Goal: Information Seeking & Learning: Learn about a topic

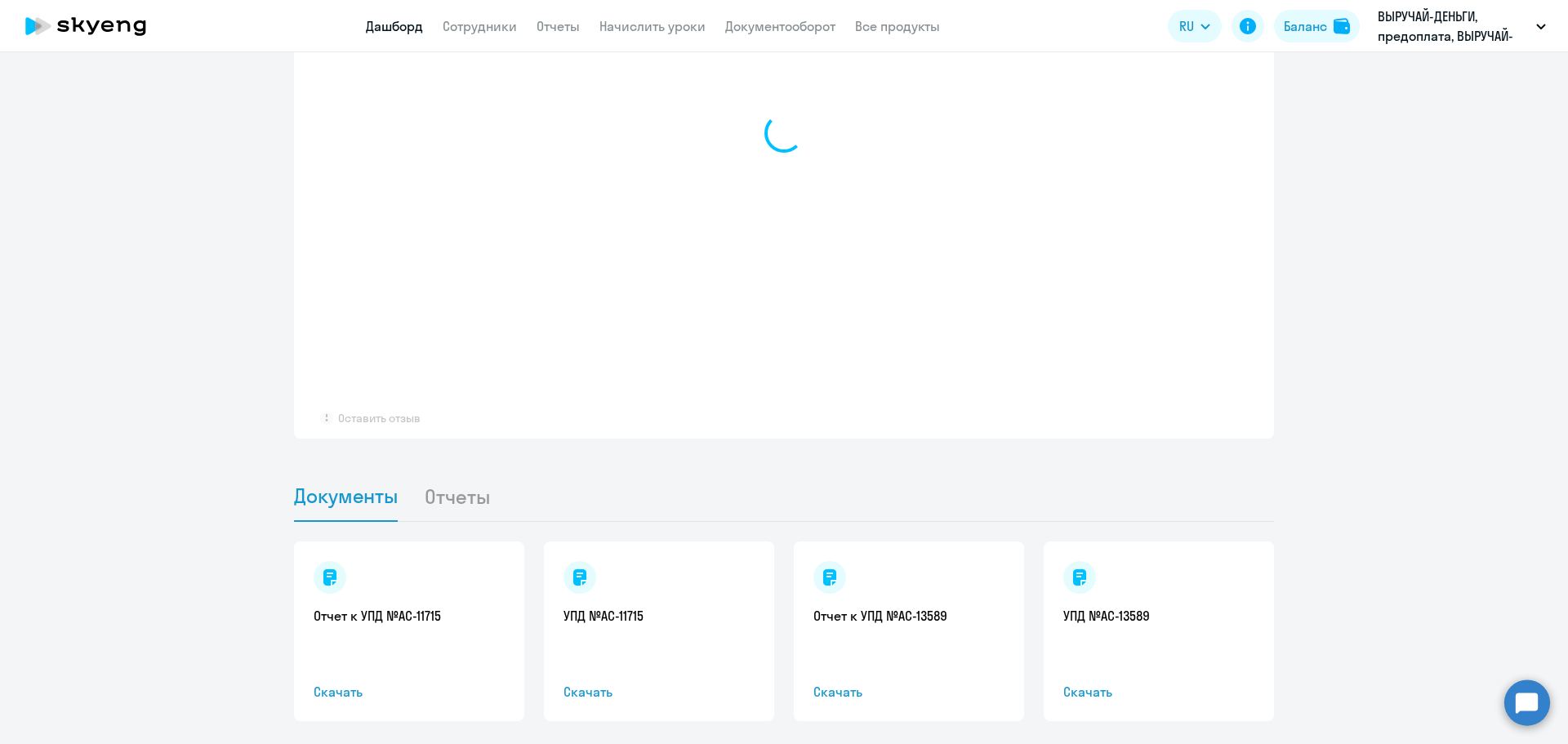
scroll to position [1321, 0]
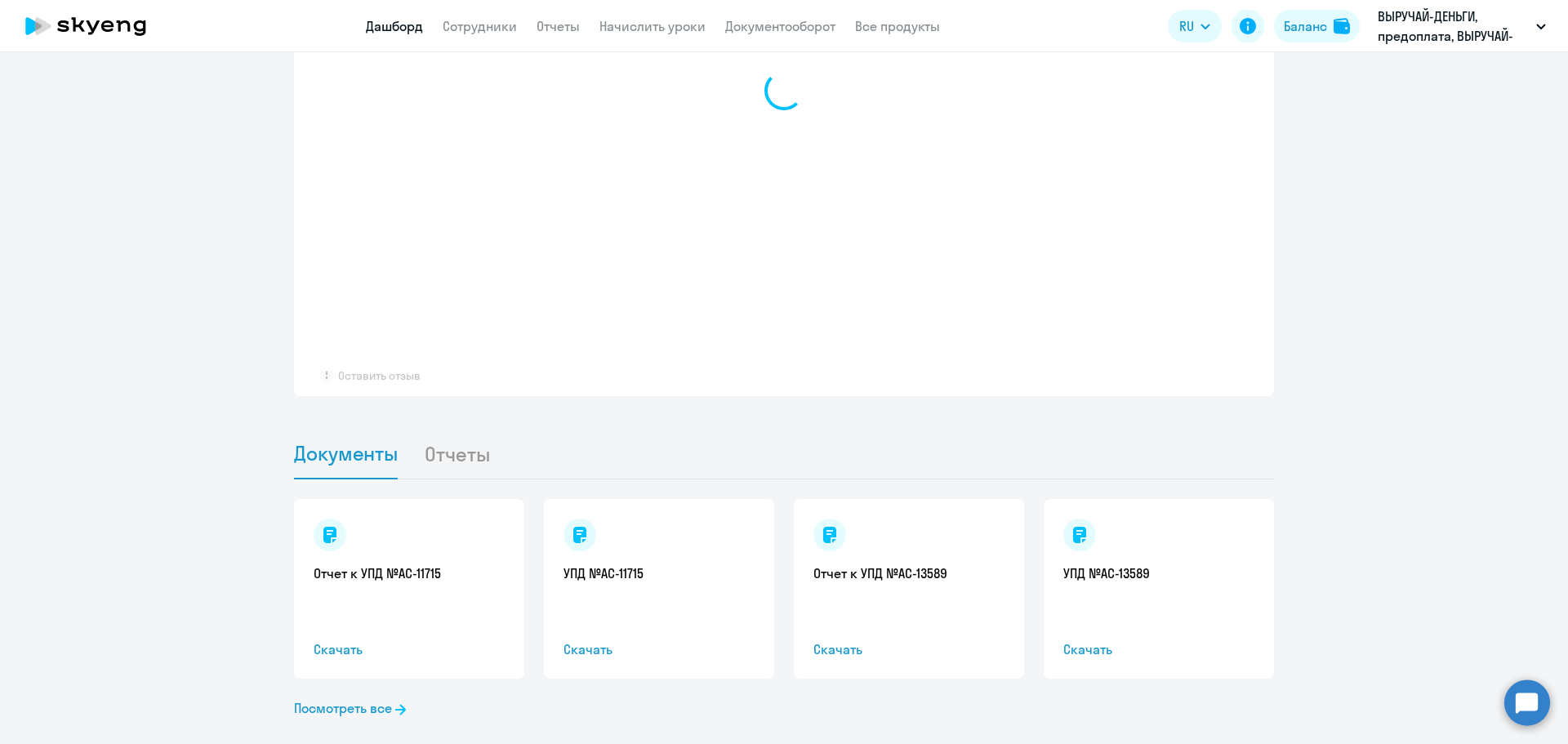
select select "30"
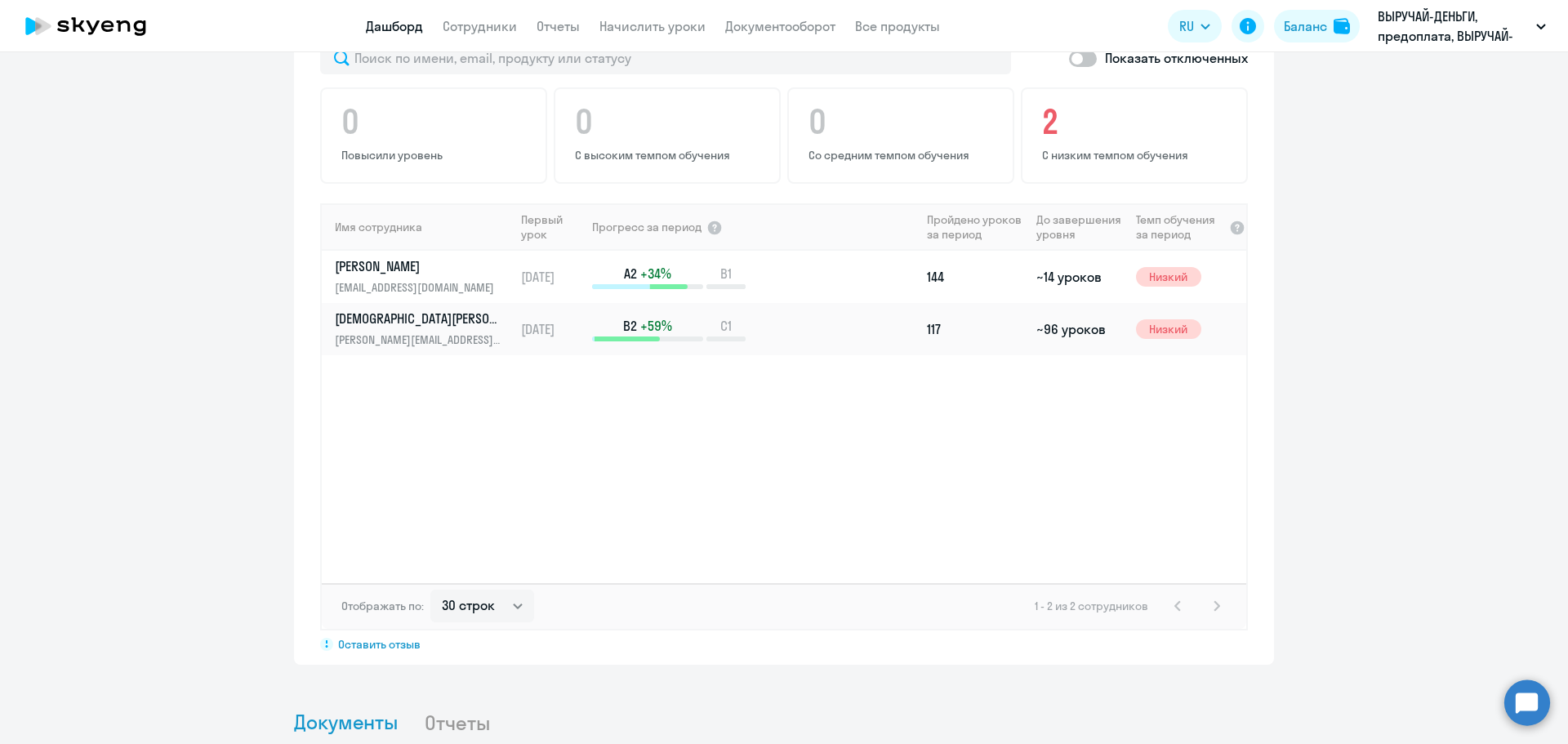
scroll to position [996, 0]
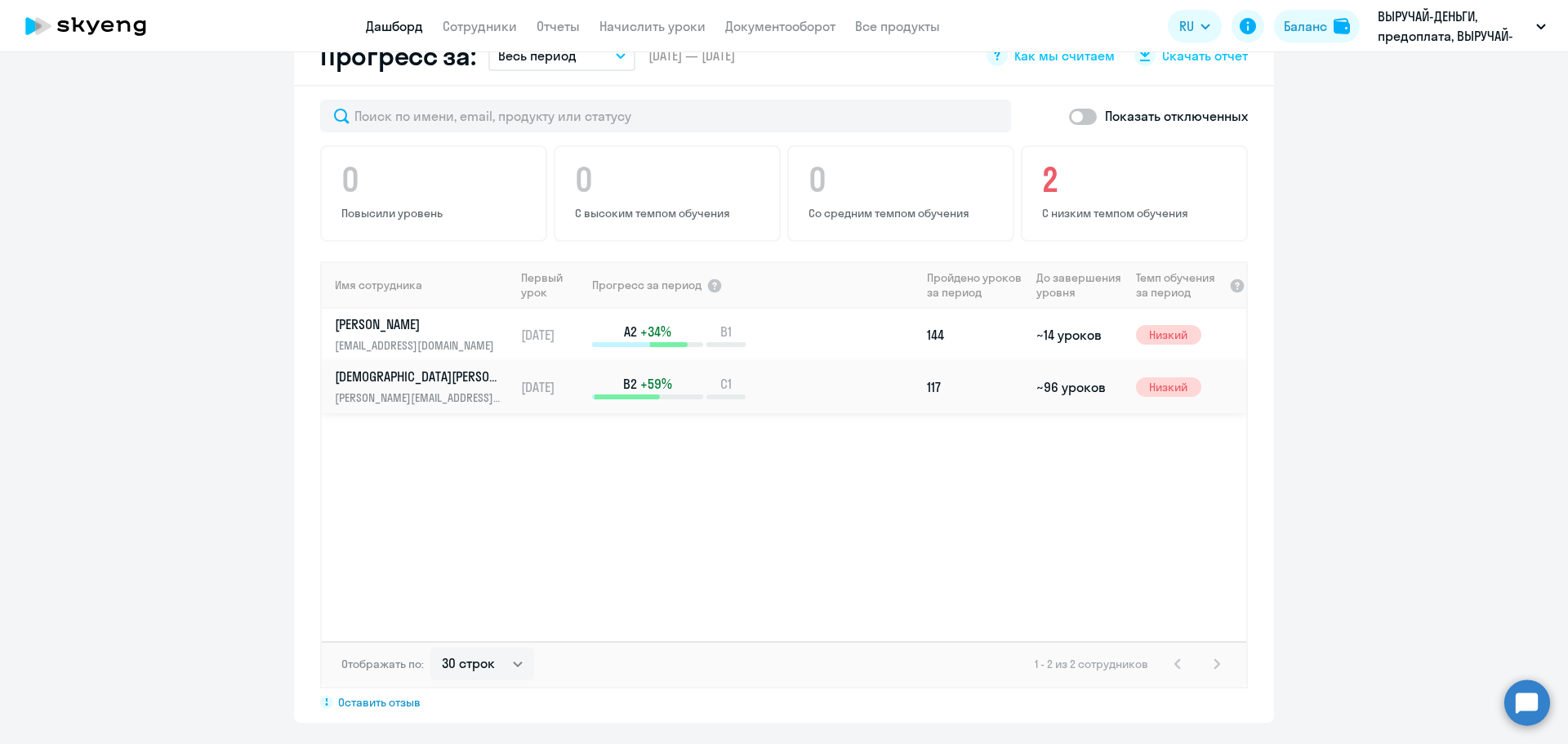
click at [417, 367] on link "[PERSON_NAME] Елена [EMAIL_ADDRESS][DOMAIN_NAME]" at bounding box center [424, 387] width 179 height 39
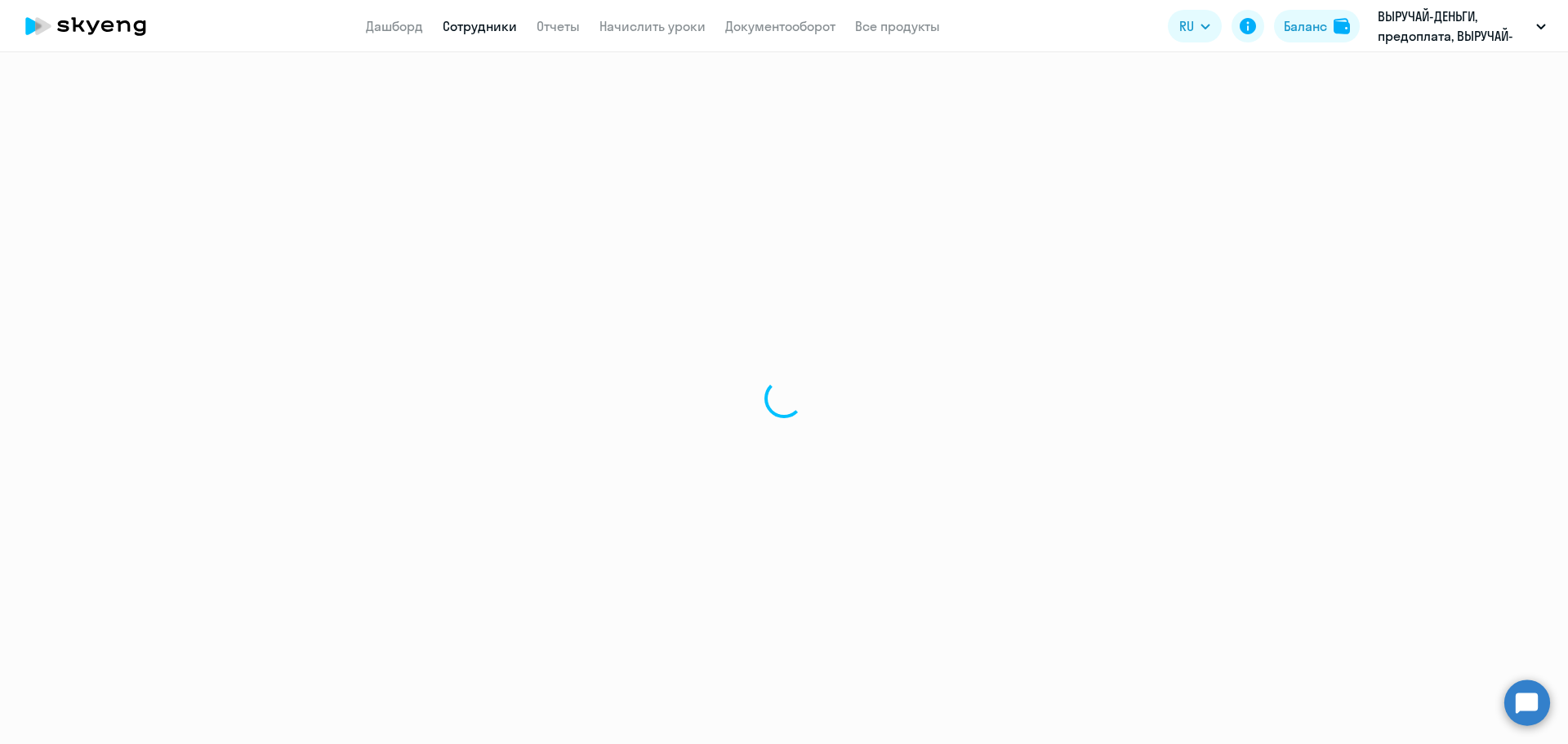
select select "english"
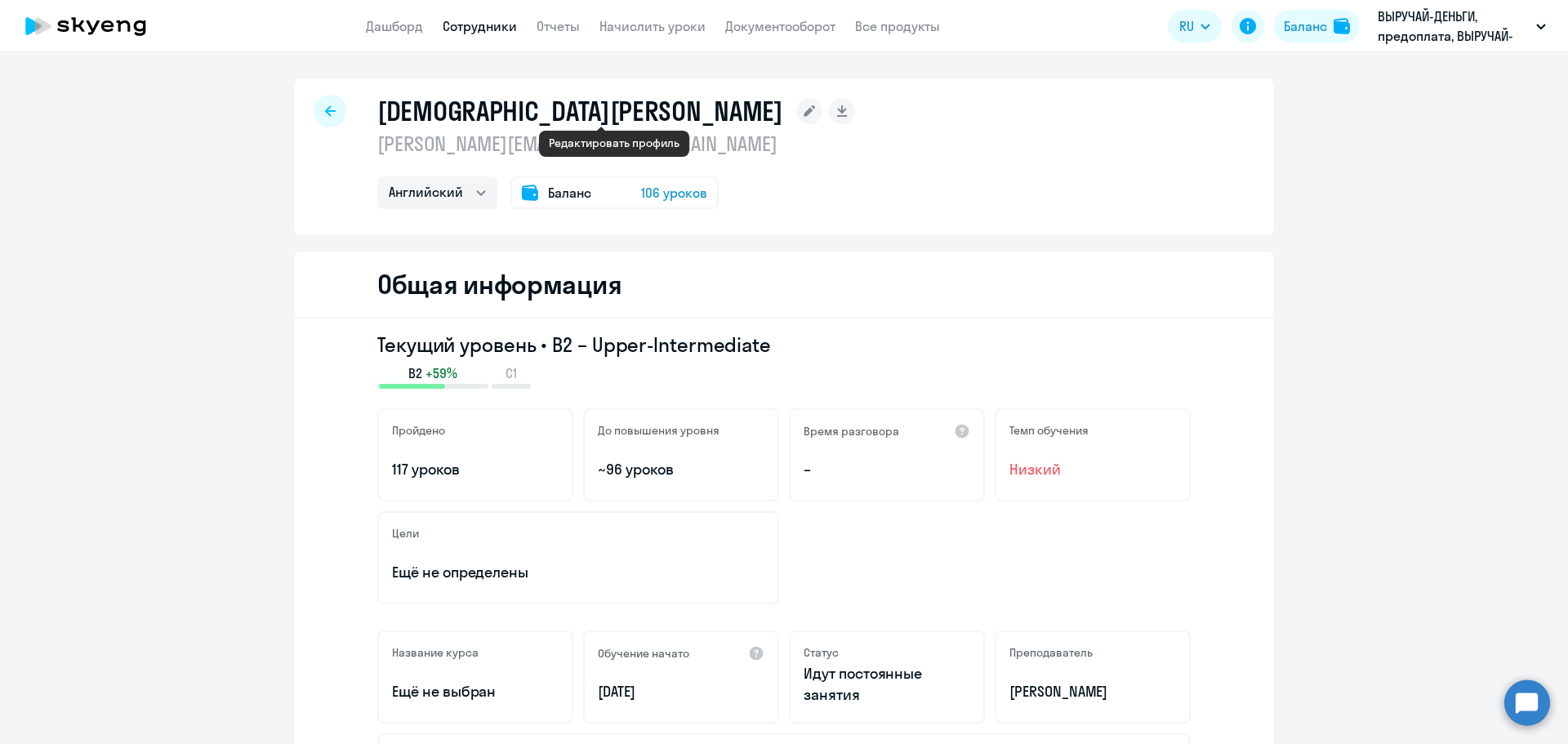
click at [803, 109] on icon at bounding box center [809, 111] width 11 height 11
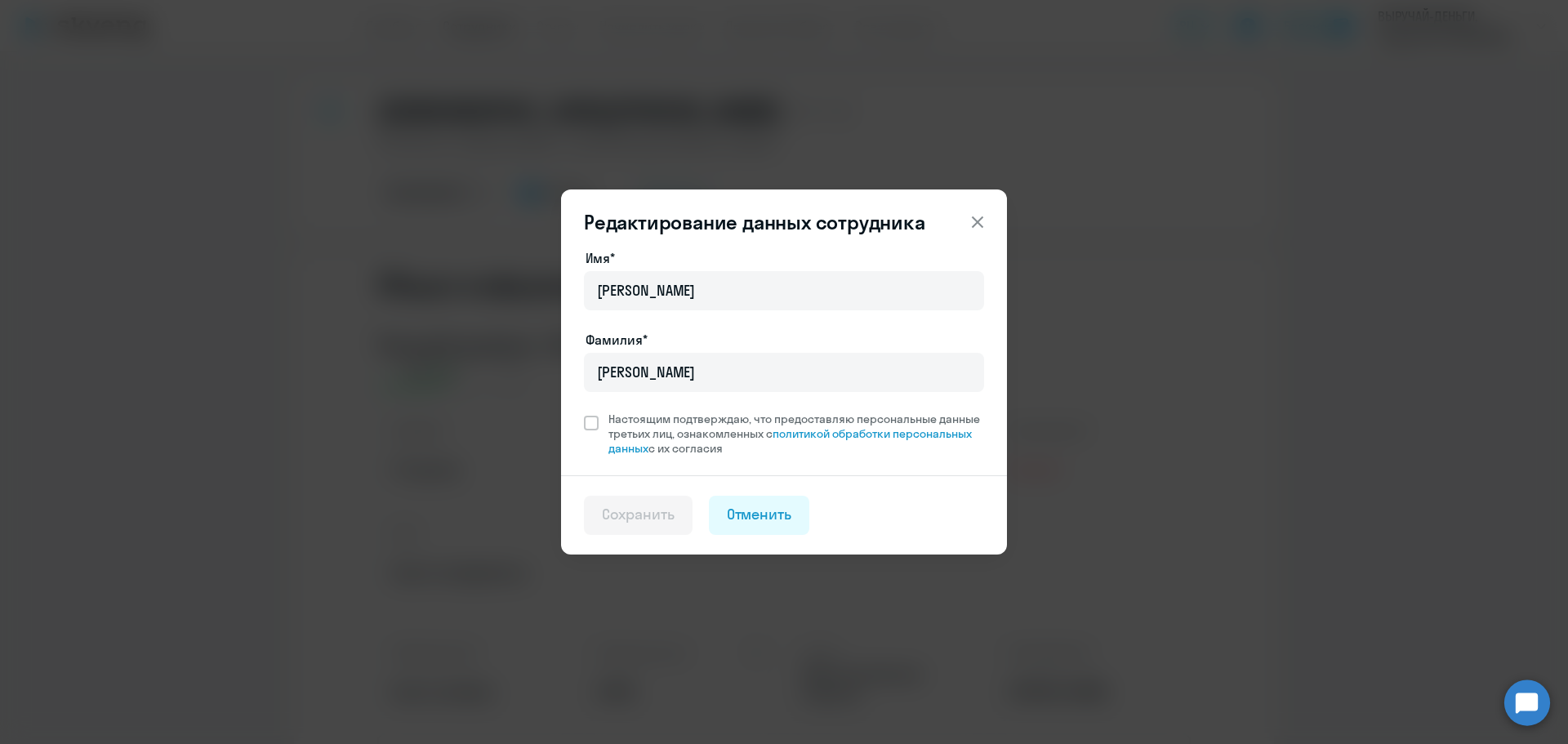
click at [976, 213] on icon at bounding box center [977, 222] width 20 height 20
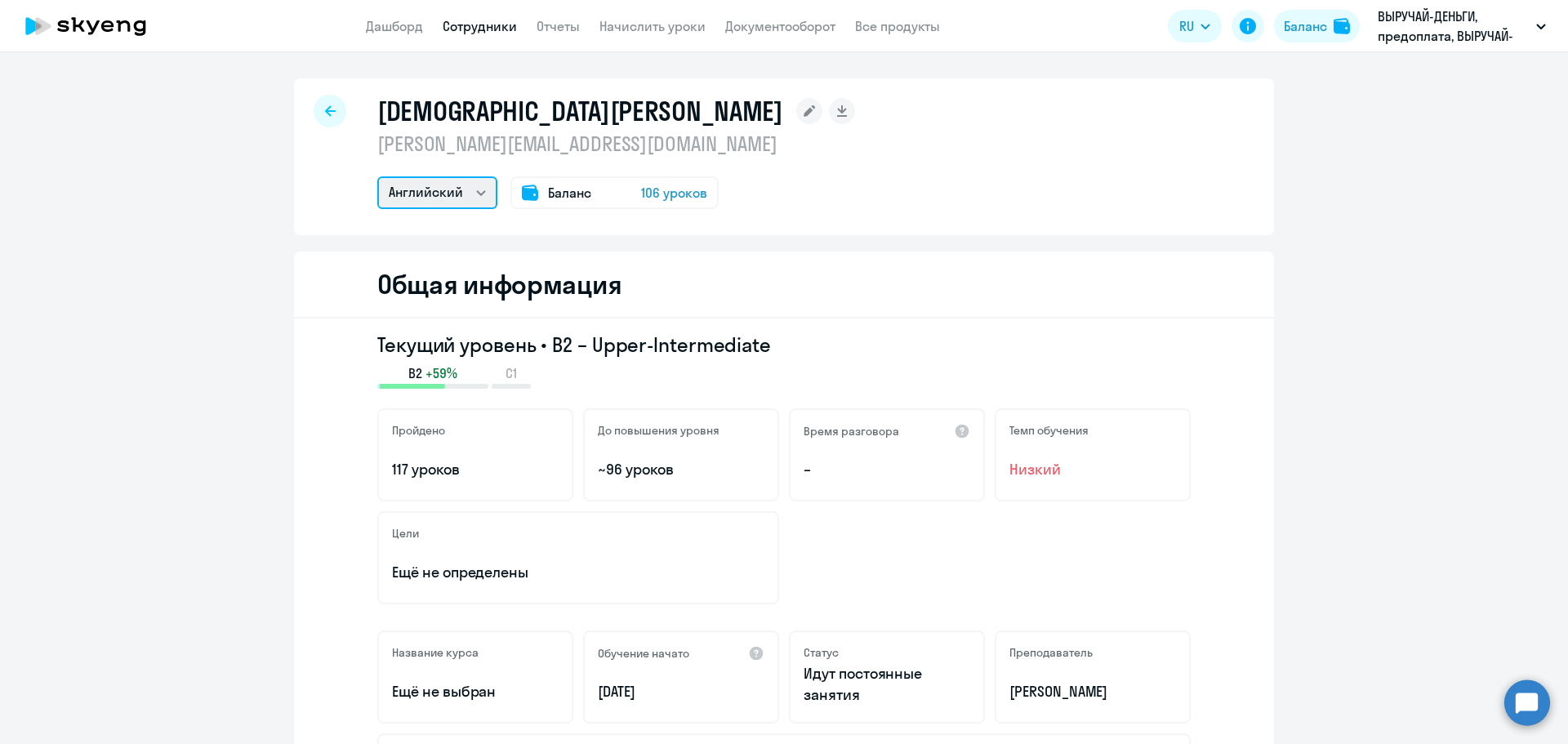
click at [455, 186] on select "Английский Остальные" at bounding box center [437, 193] width 120 height 33
click at [324, 114] on div at bounding box center [330, 111] width 33 height 33
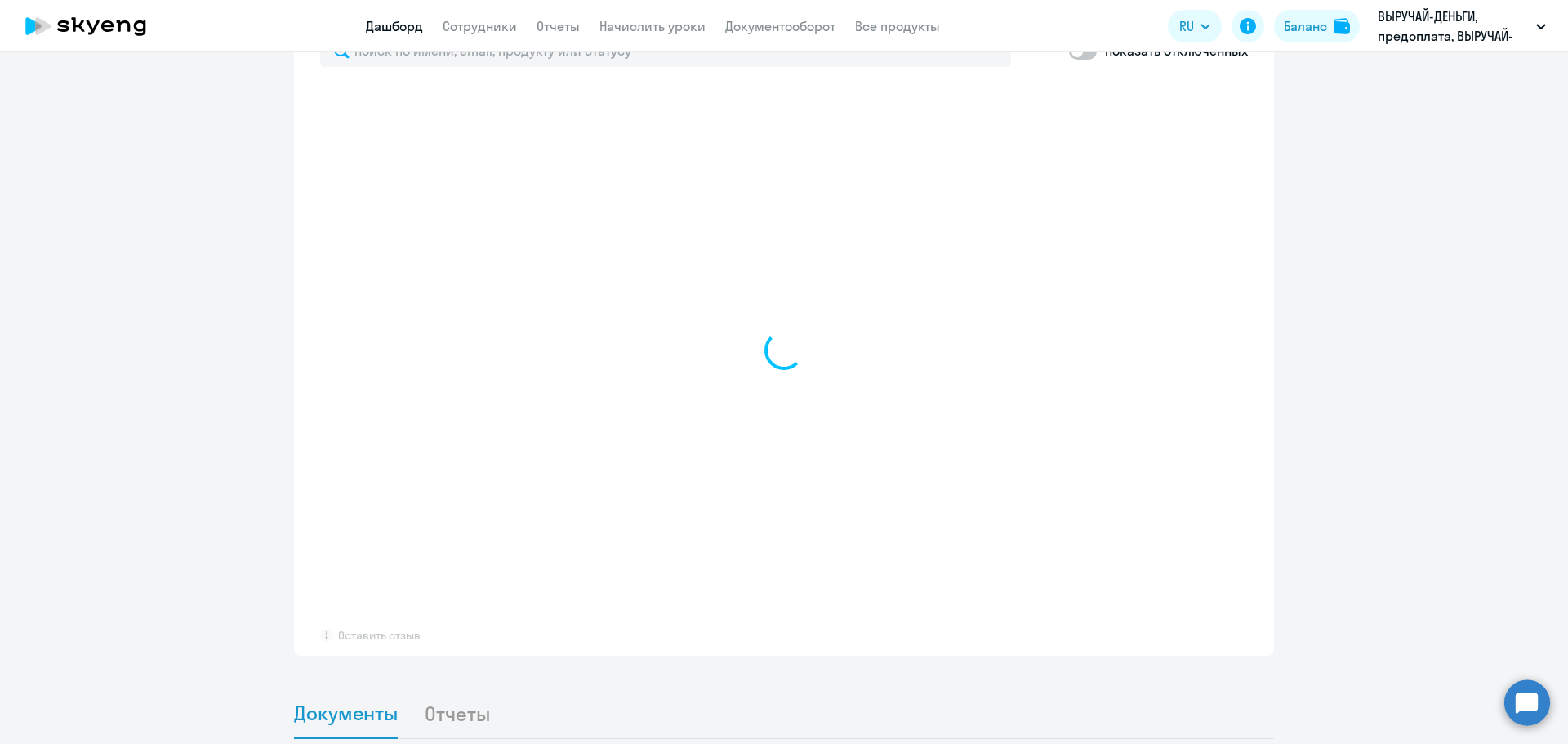
select select "30"
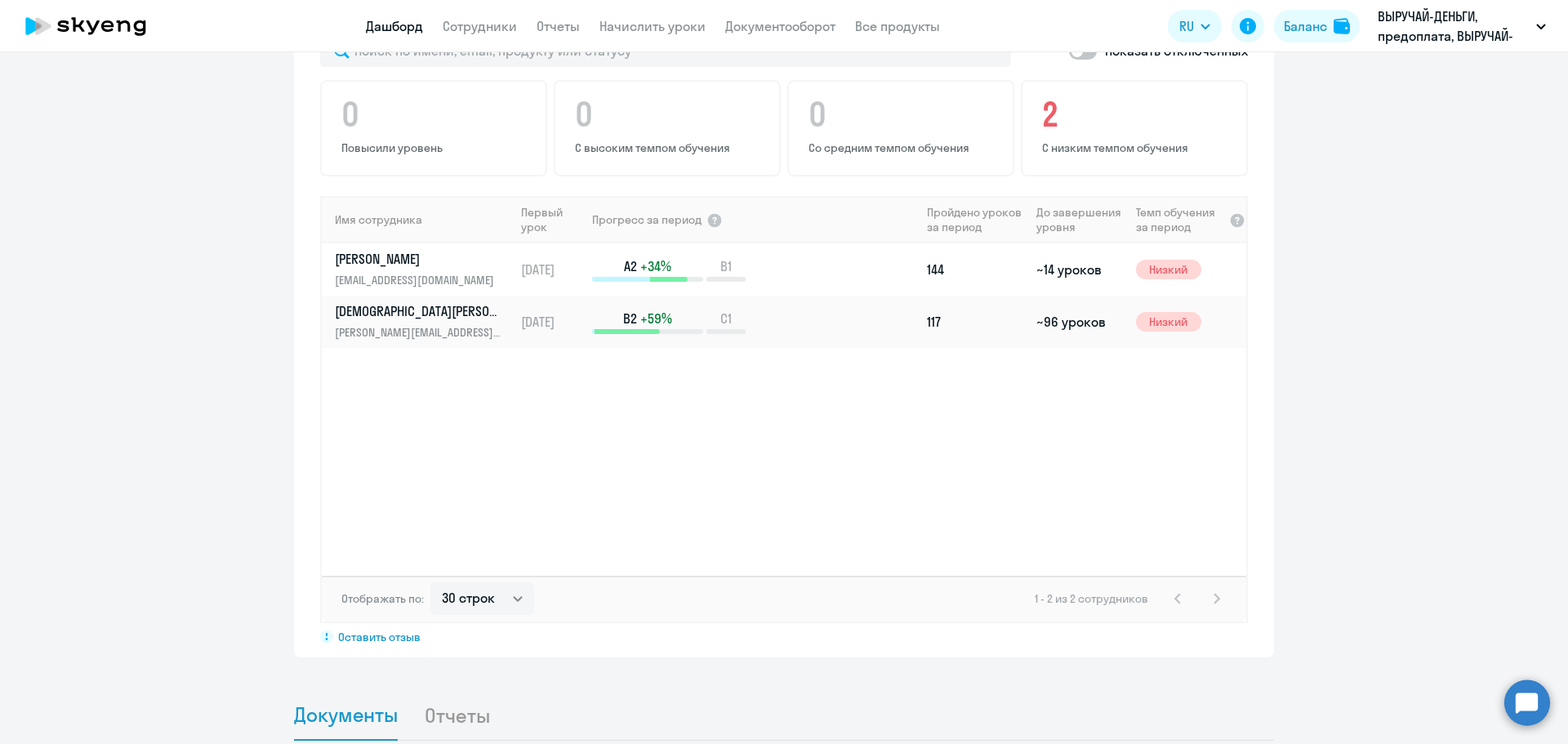
scroll to position [1063, 0]
click at [432, 249] on p "[PERSON_NAME]" at bounding box center [418, 258] width 168 height 18
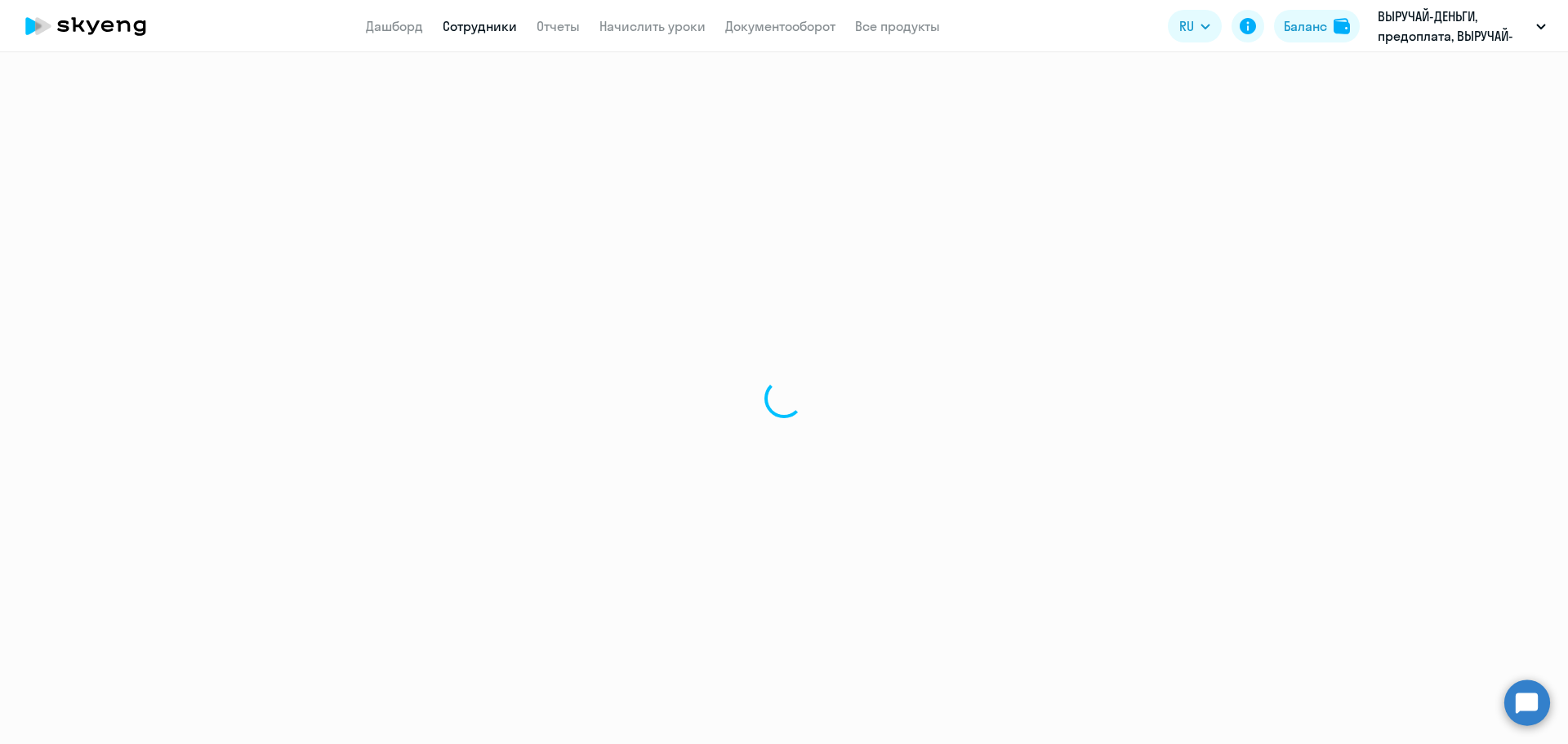
select select "english"
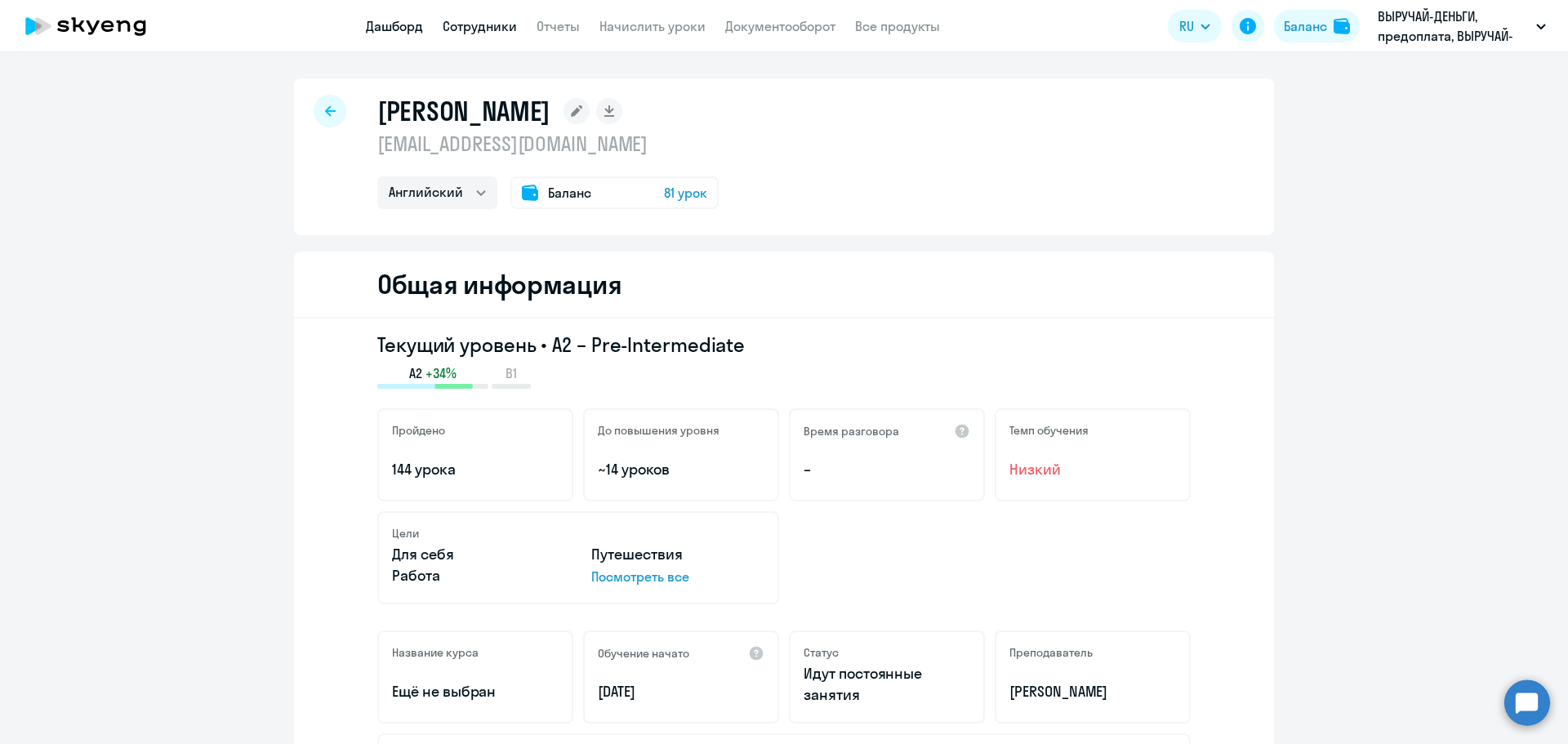
click at [408, 21] on link "Дашборд" at bounding box center [395, 26] width 57 height 16
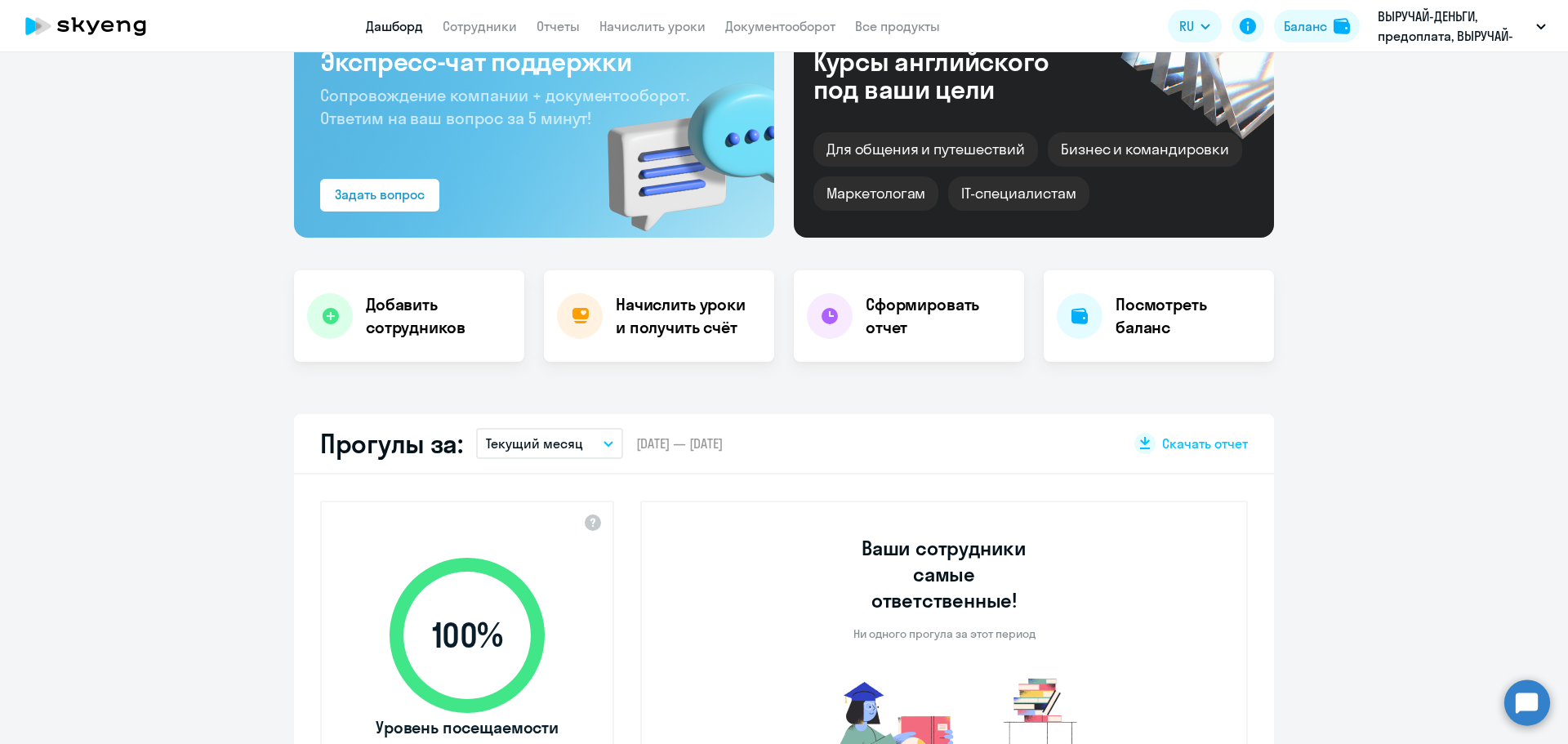
select select "30"
